Goal: Find specific page/section: Find specific page/section

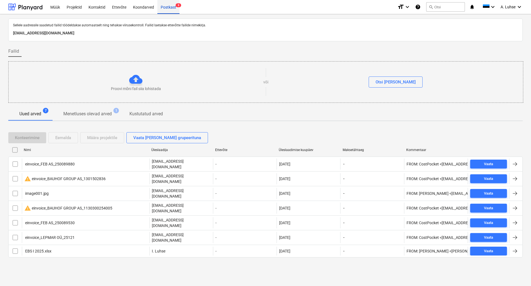
drag, startPoint x: 0, startPoint y: 0, endPoint x: 165, endPoint y: 9, distance: 165.8
click at [165, 9] on div "Postkast 8" at bounding box center [168, 7] width 22 height 14
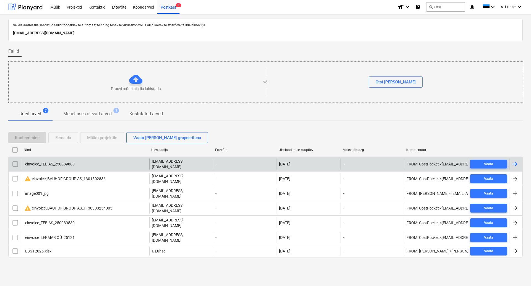
click at [75, 164] on div "einvoice_FEB AS_250089880" at bounding box center [49, 164] width 50 height 4
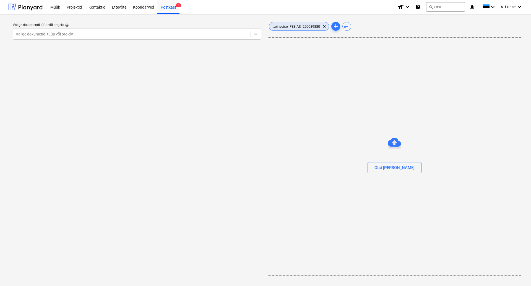
click at [295, 26] on span "...einvoice_FEB AS_250089880" at bounding box center [296, 26] width 54 height 4
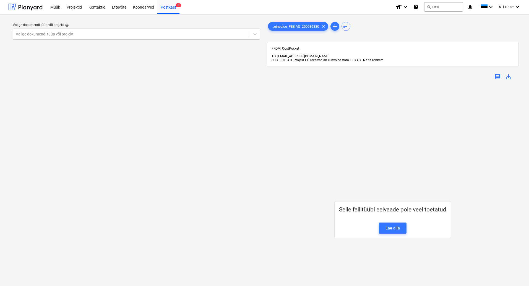
click at [370, 58] on span "Näita rohkem" at bounding box center [373, 60] width 20 height 4
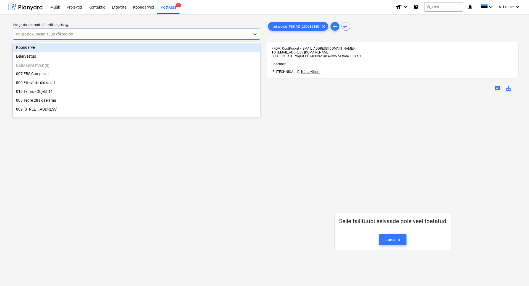
click at [216, 34] on div at bounding box center [131, 34] width 231 height 6
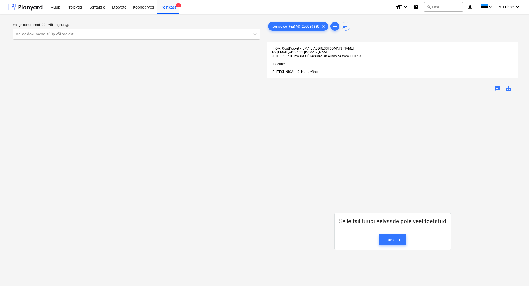
click at [226, 24] on div "Valige dokumendi tüüp või projekt help" at bounding box center [137, 25] width 248 height 4
click at [170, 193] on div "Valige dokumendi tüüp või projekt help Valige dokumendi tüüp või projekt" at bounding box center [136, 194] width 257 height 350
click at [169, 8] on div "Postkast 8" at bounding box center [168, 7] width 22 height 14
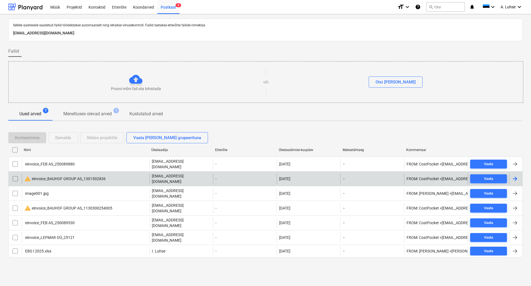
click at [104, 175] on div "warning einvoice_BAUHOF GROUP AS_1301502836" at bounding box center [64, 178] width 81 height 7
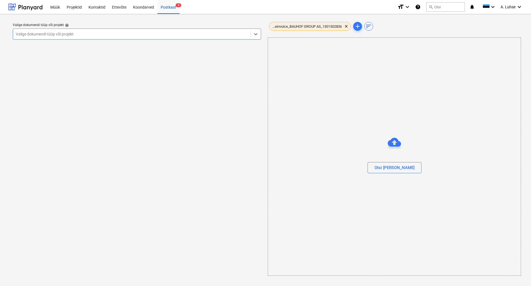
click at [309, 27] on span "...einvoice_BAUHOF GROUP AS_1301502836" at bounding box center [307, 26] width 76 height 4
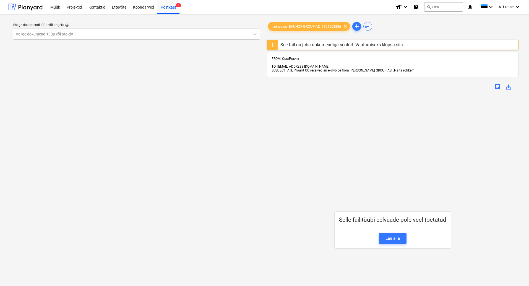
click at [215, 98] on div "Valige dokumendi tüüp või projekt help Valige dokumendi tüüp või projekt" at bounding box center [136, 193] width 257 height 348
click at [167, 4] on div "Postkast 8" at bounding box center [168, 7] width 22 height 14
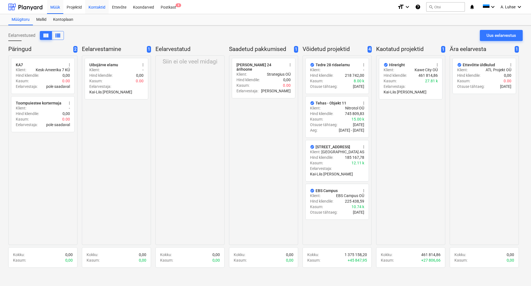
click at [99, 7] on div "Kontaktid" at bounding box center [97, 7] width 24 height 14
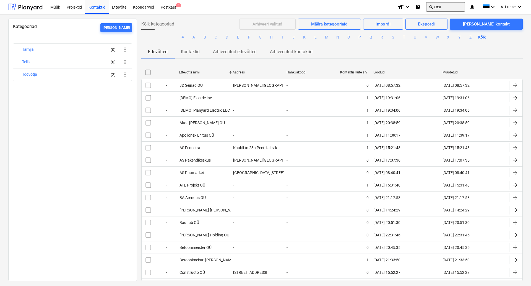
click at [443, 8] on button "search Otsi" at bounding box center [445, 6] width 39 height 9
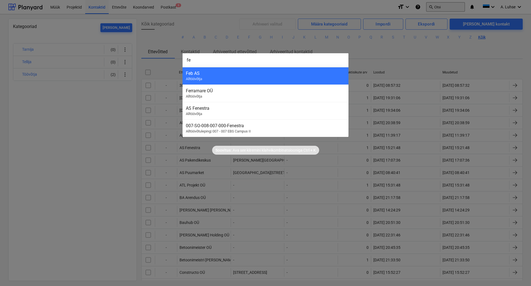
type input "feb"
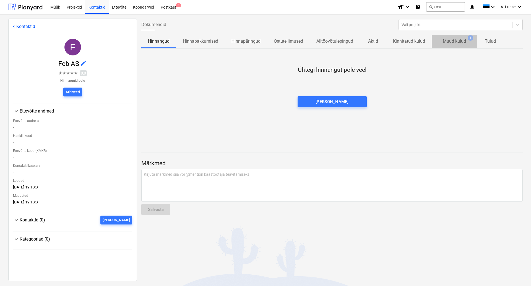
click at [455, 44] on p "Muud kulud" at bounding box center [454, 41] width 23 height 7
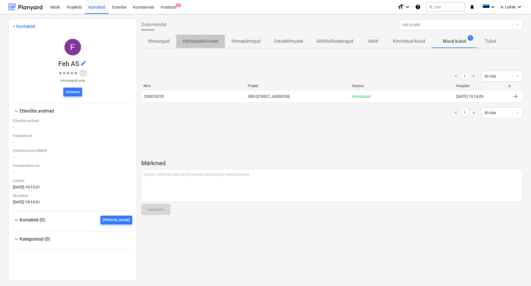
click at [220, 45] on span "Hinnapakkumised" at bounding box center [200, 41] width 49 height 10
